Goal: Check status: Check status

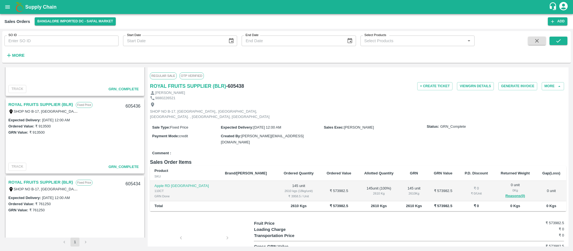
scroll to position [91, 0]
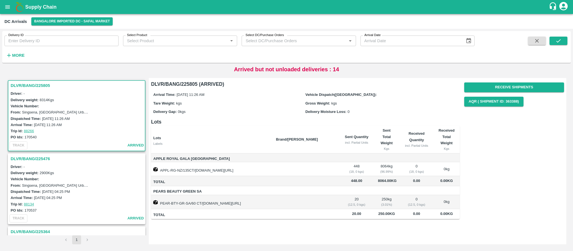
click at [122, 113] on div "From: Singsena, Bangalore Urban, huskar, Karnataka" at bounding box center [78, 112] width 134 height 6
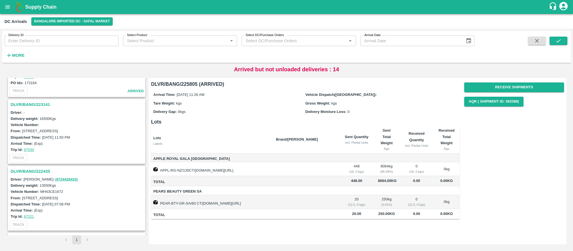
scroll to position [200, 0]
click at [35, 169] on h3 "DLVR/BANG/222435" at bounding box center [78, 171] width 134 height 7
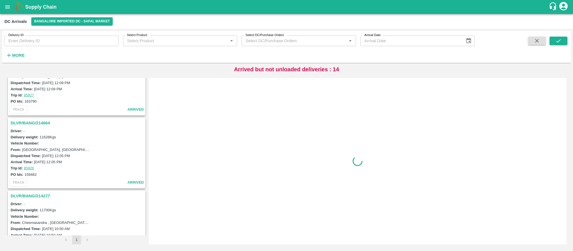
scroll to position [1001, 0]
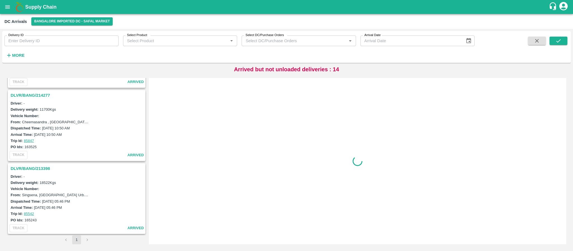
click at [37, 167] on h3 "DLVR/BANG/213398" at bounding box center [78, 168] width 134 height 7
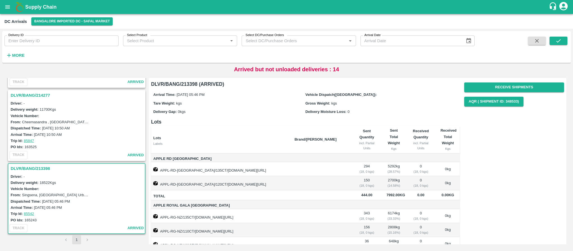
scroll to position [47, 0]
